Goal: Find specific fact: Find specific fact

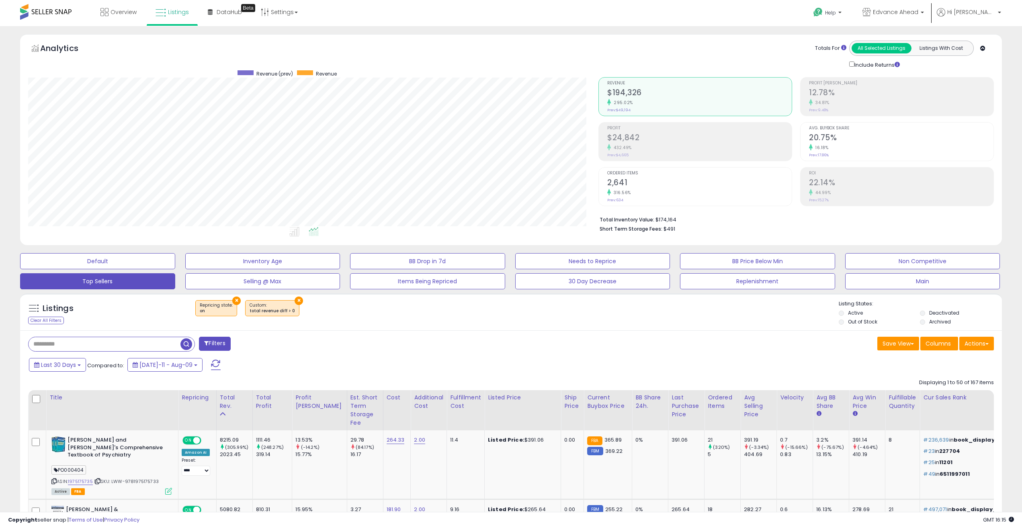
select select "**"
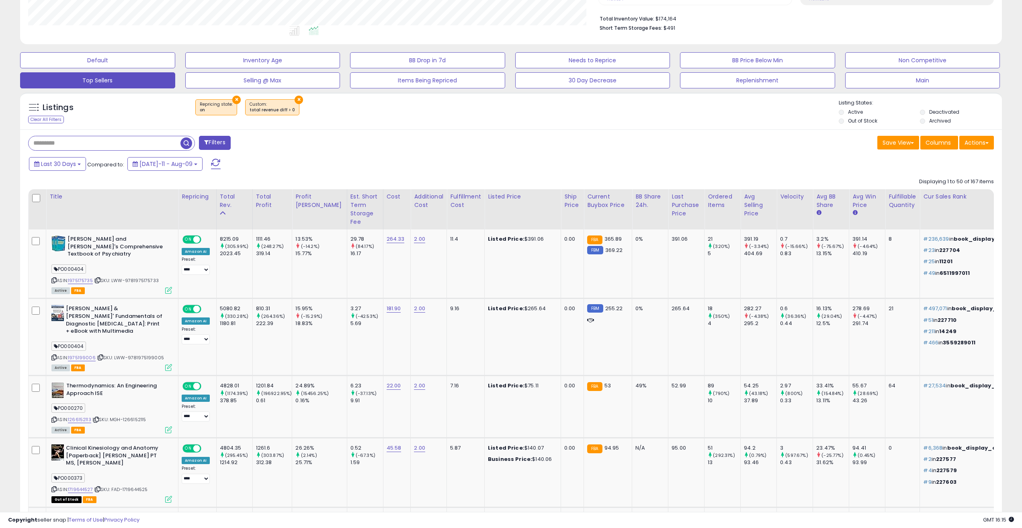
scroll to position [165, 571]
drag, startPoint x: 117, startPoint y: 348, endPoint x: 150, endPoint y: 352, distance: 33.5
click at [150, 354] on span "| SKU: LWW-9781975199005" at bounding box center [130, 357] width 67 height 6
drag, startPoint x: 115, startPoint y: 349, endPoint x: 160, endPoint y: 350, distance: 44.2
click at [160, 354] on span "| SKU: LWW-9781975199005" at bounding box center [130, 357] width 67 height 6
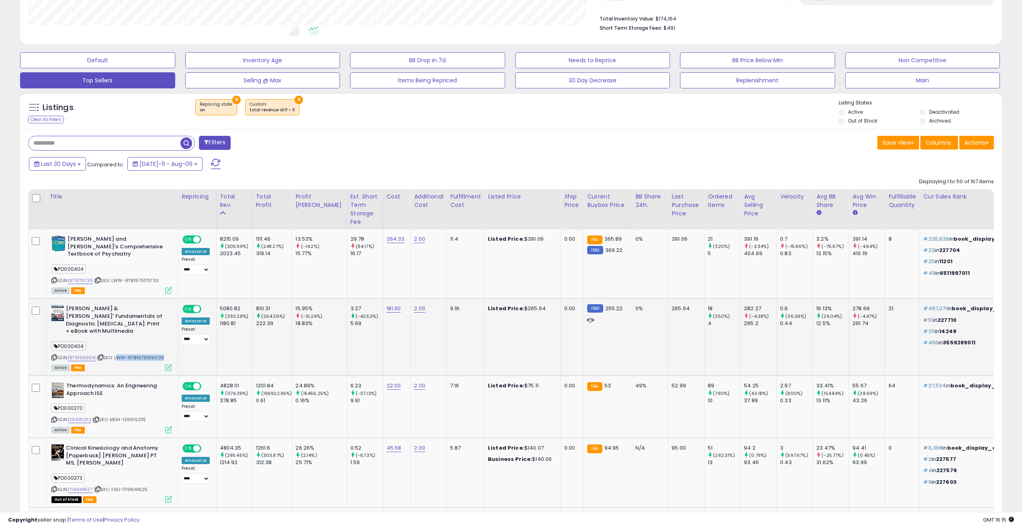
drag, startPoint x: 162, startPoint y: 348, endPoint x: 116, endPoint y: 348, distance: 45.4
click at [116, 348] on div "ASIN: 1975199006 | SKU: LWW-9781975199005 Active FBA" at bounding box center [111, 337] width 121 height 65
copy span "LWW-9781975199005"
drag, startPoint x: 147, startPoint y: 411, endPoint x: 111, endPoint y: 414, distance: 35.5
click at [111, 416] on span "| SKU: MGH-1266152115" at bounding box center [119, 419] width 54 height 6
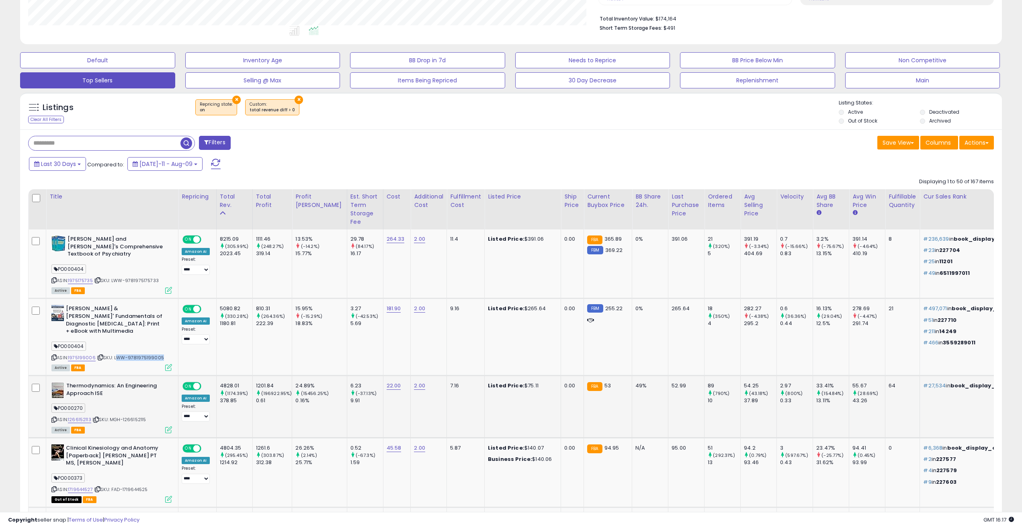
copy span "MGH-1266152115"
